Goal: Information Seeking & Learning: Find specific fact

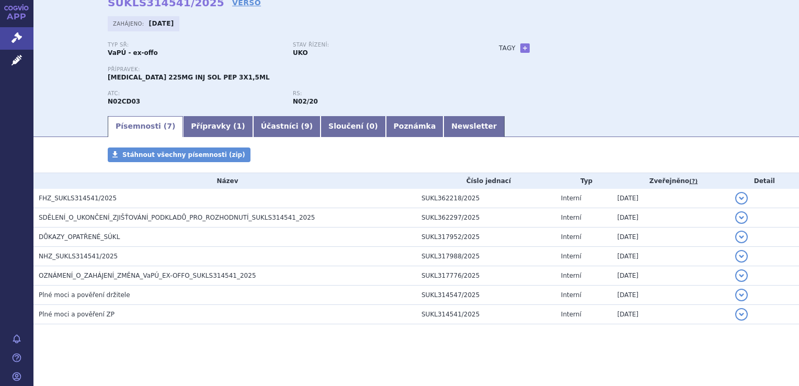
scroll to position [53, 0]
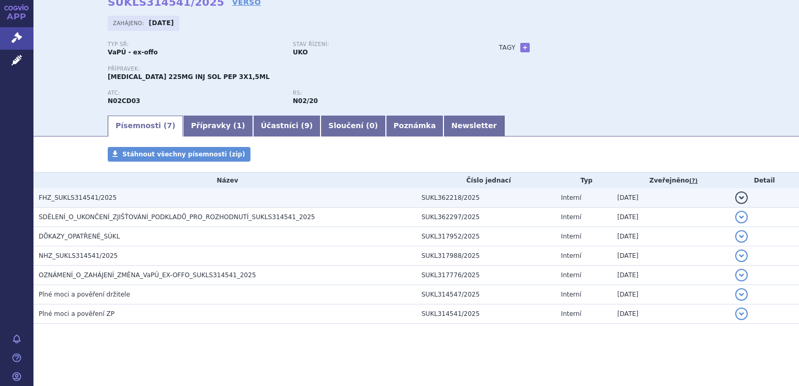
click at [85, 198] on span "FHZ_SUKLS314541/2025" at bounding box center [78, 197] width 78 height 7
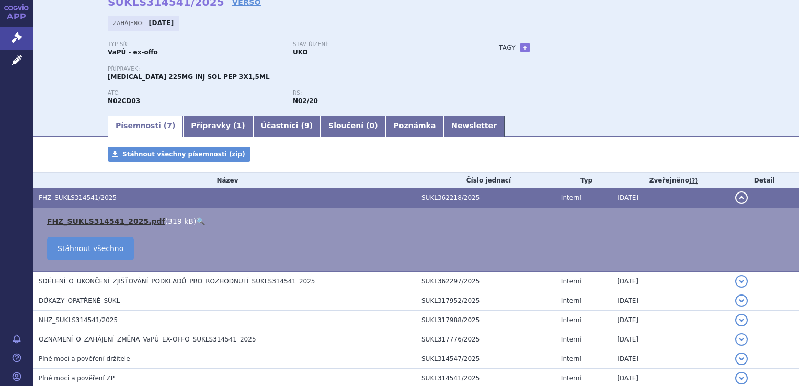
click at [94, 218] on link "FHZ_SUKLS314541_2025.pdf" at bounding box center [106, 221] width 118 height 8
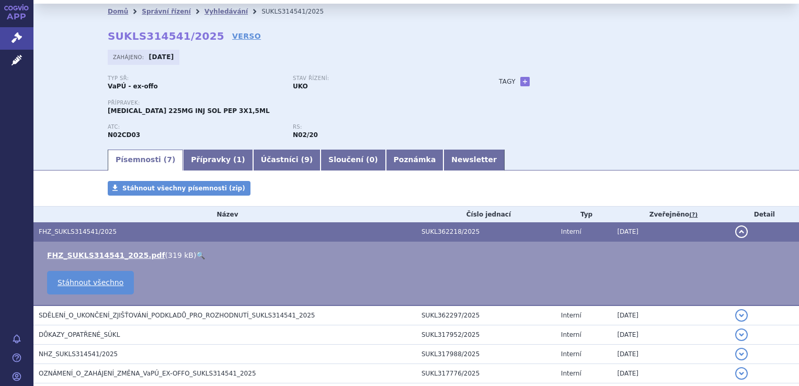
scroll to position [0, 0]
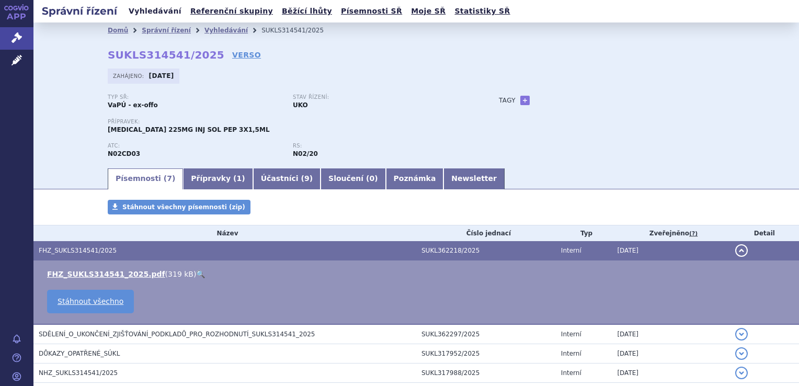
click at [146, 13] on link "Vyhledávání" at bounding box center [155, 11] width 59 height 14
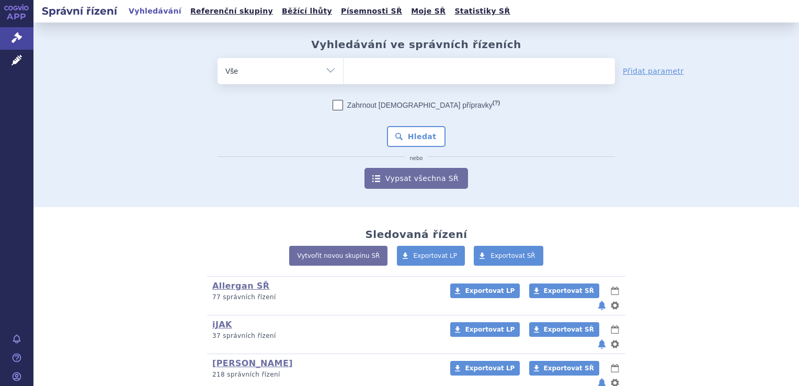
click at [377, 69] on ul at bounding box center [479, 69] width 271 height 22
click at [344, 69] on select at bounding box center [343, 71] width 1 height 26
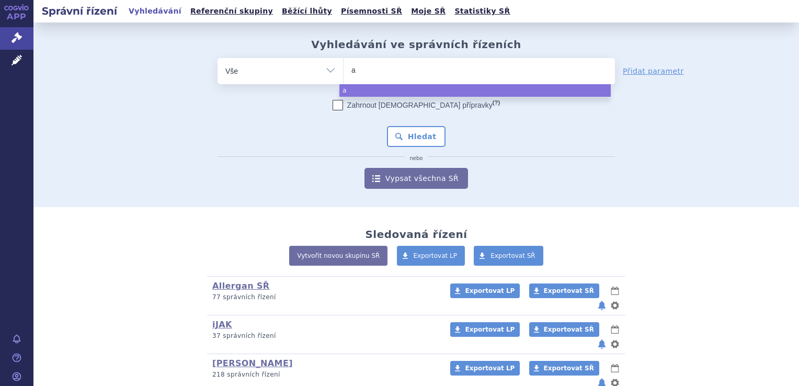
type input "aj"
type input "ajo"
type input "ajov"
type input "ajovy"
select select "ajovy"
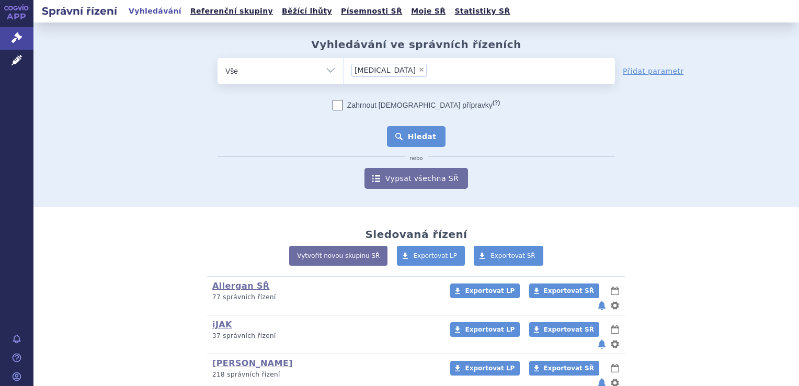
click at [418, 135] on button "Hledat" at bounding box center [416, 136] width 59 height 21
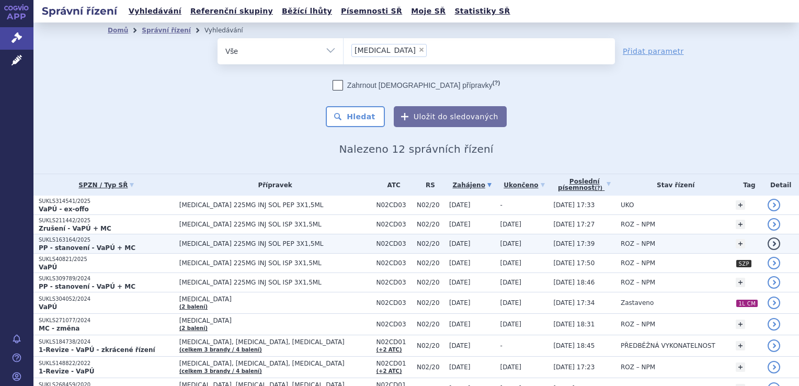
click at [94, 246] on strong "PP - stanovení - VaPÚ + MC" at bounding box center [87, 247] width 97 height 7
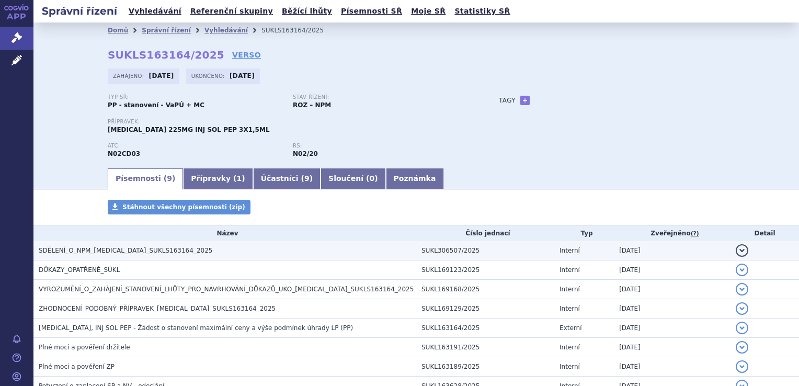
click at [97, 249] on span "SDĚLENÍ_O_NPM_AJOVY_SUKLS163164_2025" at bounding box center [126, 250] width 174 height 7
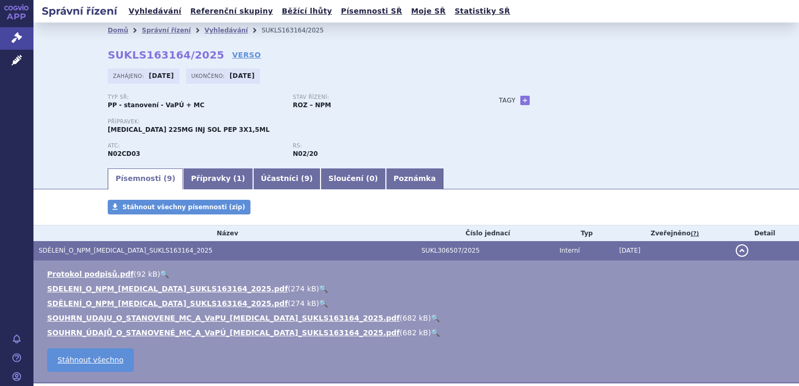
click at [444, 115] on div "Typ SŘ: PP - stanovení - VaPÚ + MC Stav řízení: ROZ – NPM" at bounding box center [293, 106] width 370 height 24
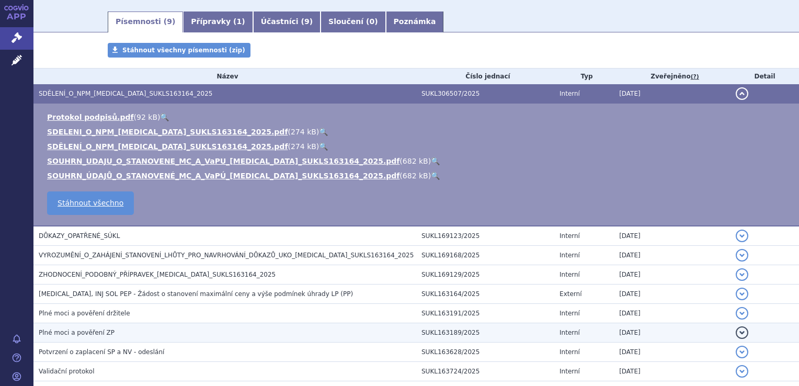
scroll to position [209, 0]
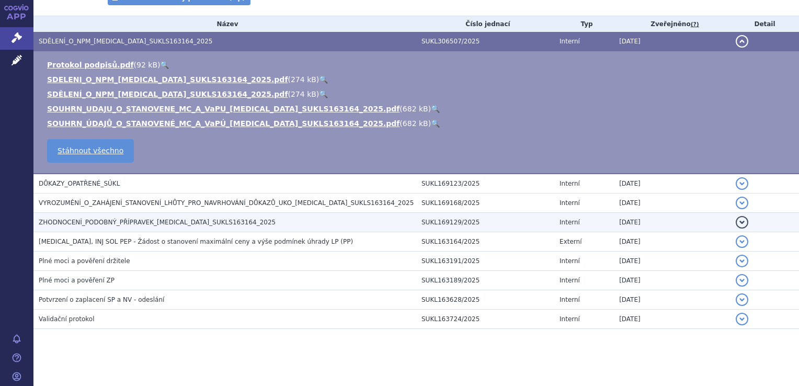
click at [169, 221] on span "ZHODNOCENÍ_PODOBNÝ_PŘÍPRAVEK_AJOVY_SUKLS163164_2025" at bounding box center [157, 222] width 237 height 7
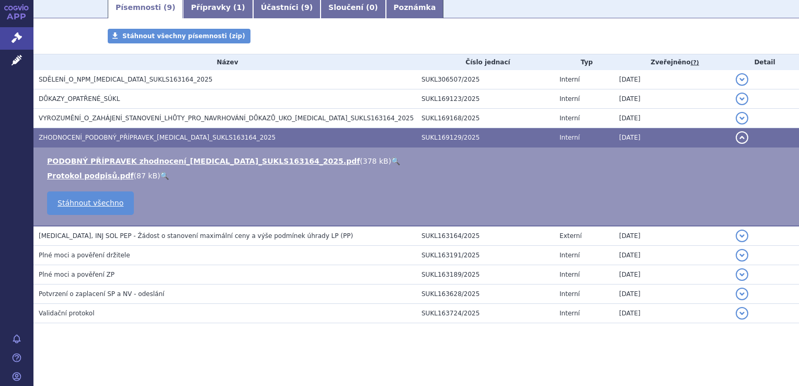
scroll to position [170, 0]
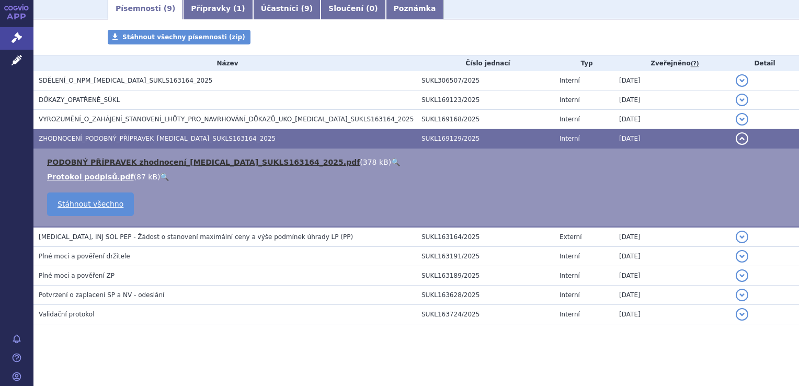
click at [184, 163] on link "PODOBNÝ PŘÍPRAVEK zhodnocení_AJOVY_SUKLS163164_2025.pdf" at bounding box center [203, 162] width 313 height 8
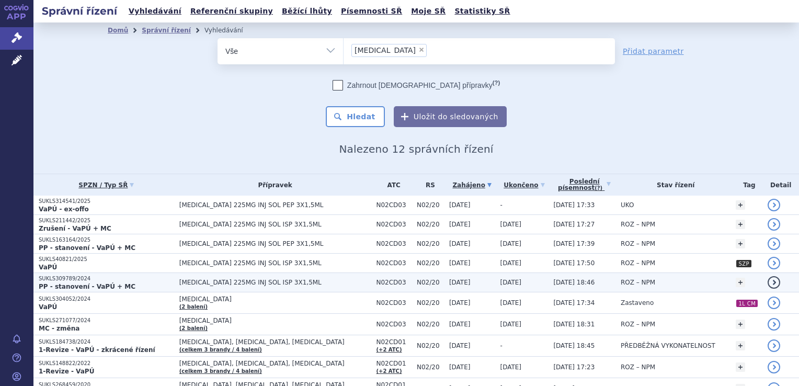
click at [68, 283] on strong "PP - stanovení - VaPÚ + MC" at bounding box center [87, 286] width 97 height 7
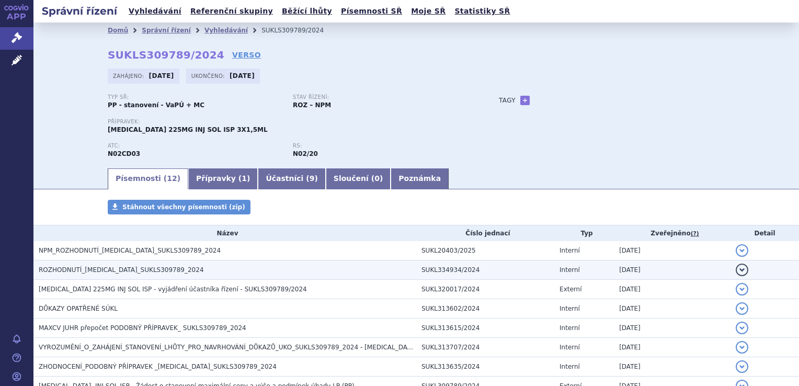
click at [92, 268] on span "ROZHODNUTÍ_[MEDICAL_DATA]_SUKLS309789_2024" at bounding box center [121, 269] width 165 height 7
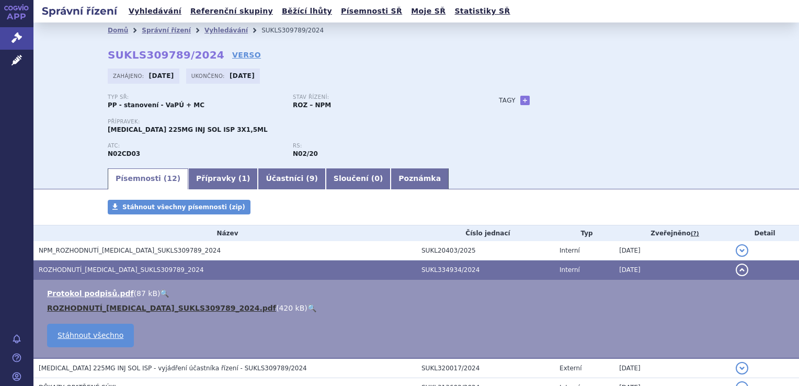
click at [109, 309] on link "ROZHODNUTÍ_[MEDICAL_DATA]_SUKLS309789_2024.pdf" at bounding box center [161, 308] width 229 height 8
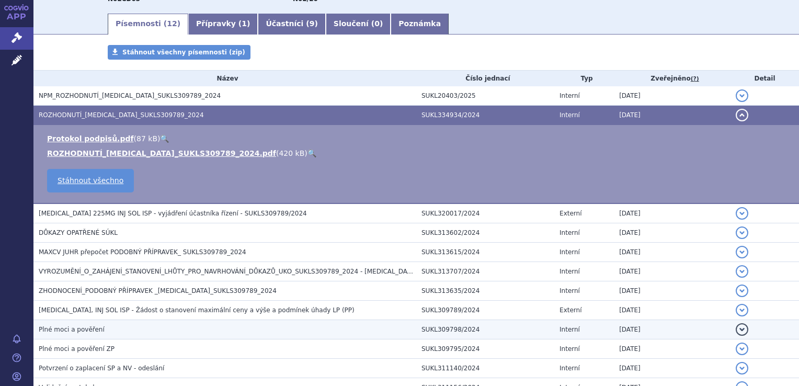
scroll to position [157, 0]
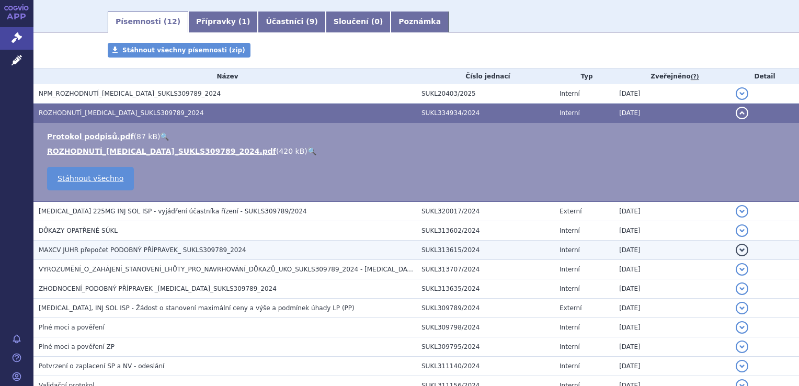
click at [115, 250] on span "MAXCV JUHR přepočet PODOBNÝ PŘÍPRAVEK_ SUKLS309789_2024" at bounding box center [143, 249] width 208 height 7
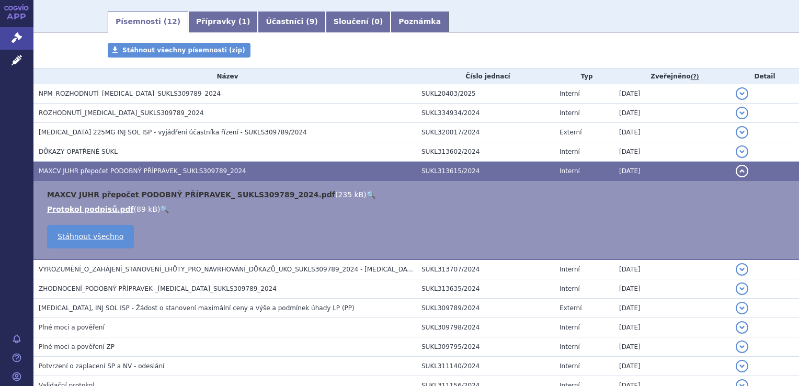
click at [170, 192] on link "MAXCV JUHR přepočet PODOBNÝ PŘÍPRAVEK_ SUKLS309789_2024.pdf" at bounding box center [191, 194] width 288 height 8
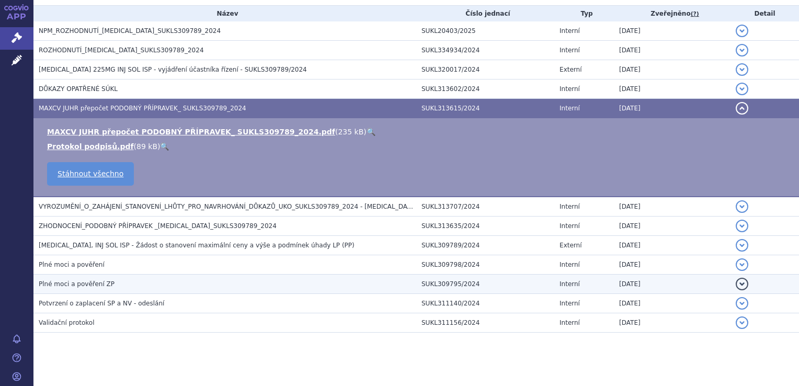
scroll to position [228, 0]
